Goal: Transaction & Acquisition: Purchase product/service

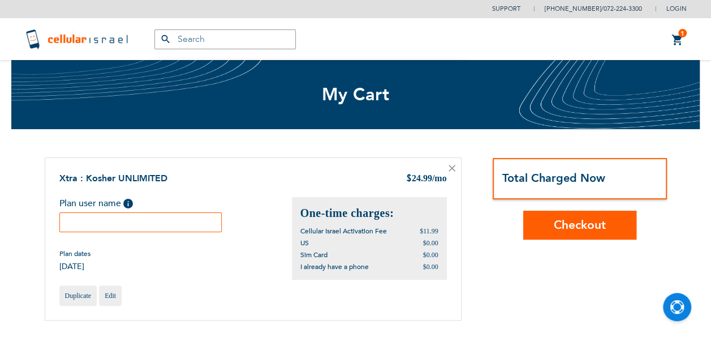
click at [158, 224] on input "text" at bounding box center [140, 222] width 163 height 20
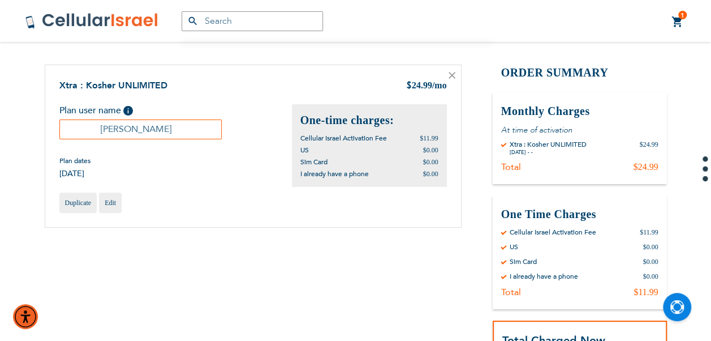
scroll to position [226, 0]
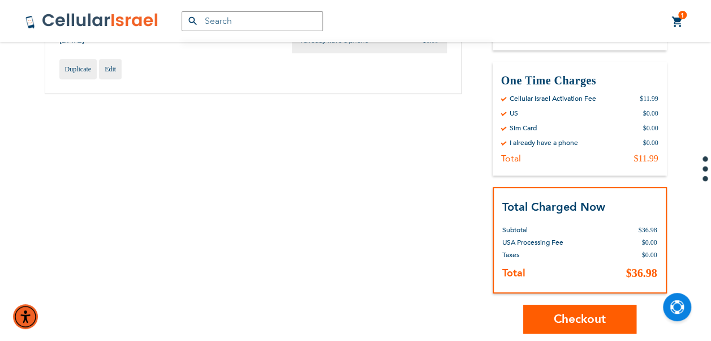
type input "[PERSON_NAME]"
click at [677, 12] on div "1 1 items My Cart Mini Cart Options Details Xtra : Kosher UNLIMITED $ 24.99 Mon…" at bounding box center [677, 21] width 35 height 41
click at [682, 21] on link "1 1 items My Cart" at bounding box center [678, 22] width 12 height 14
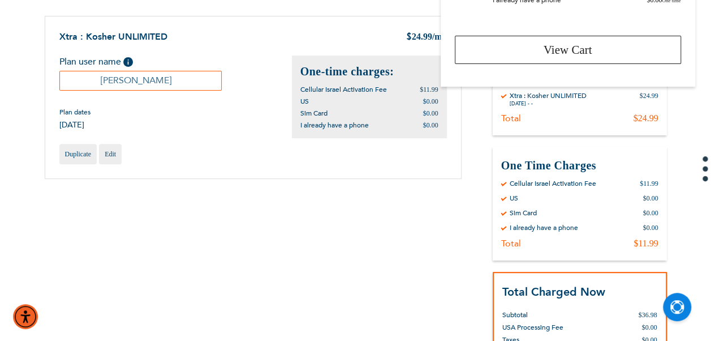
scroll to position [0, 0]
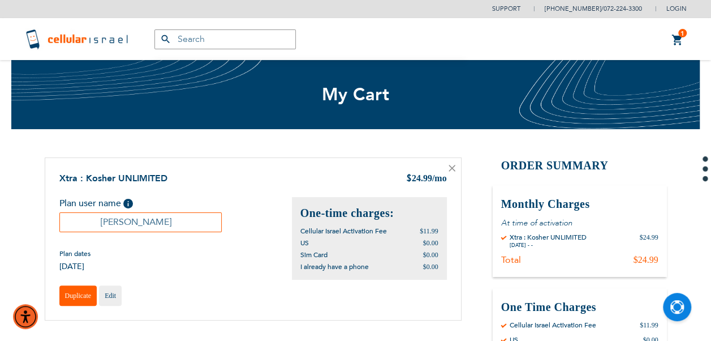
click at [80, 295] on span "Duplicate" at bounding box center [78, 295] width 27 height 8
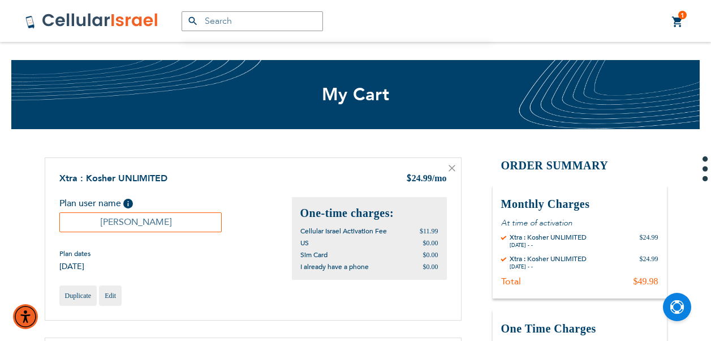
scroll to position [230, 0]
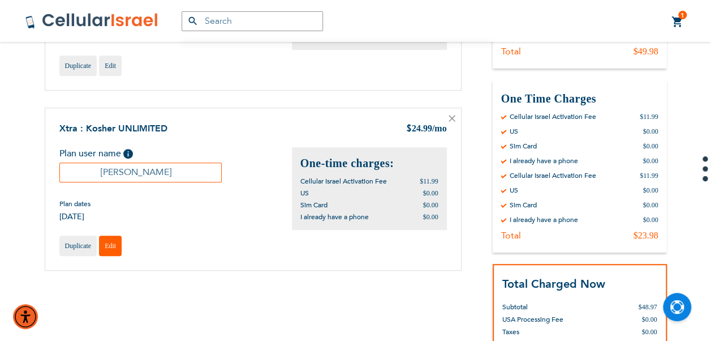
type input "[PERSON_NAME]"
click at [111, 239] on link "Edit" at bounding box center [110, 245] width 23 height 20
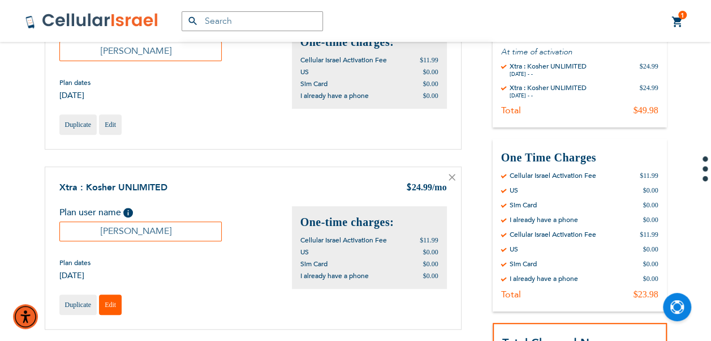
scroll to position [117, 0]
